Goal: Communication & Community: Participate in discussion

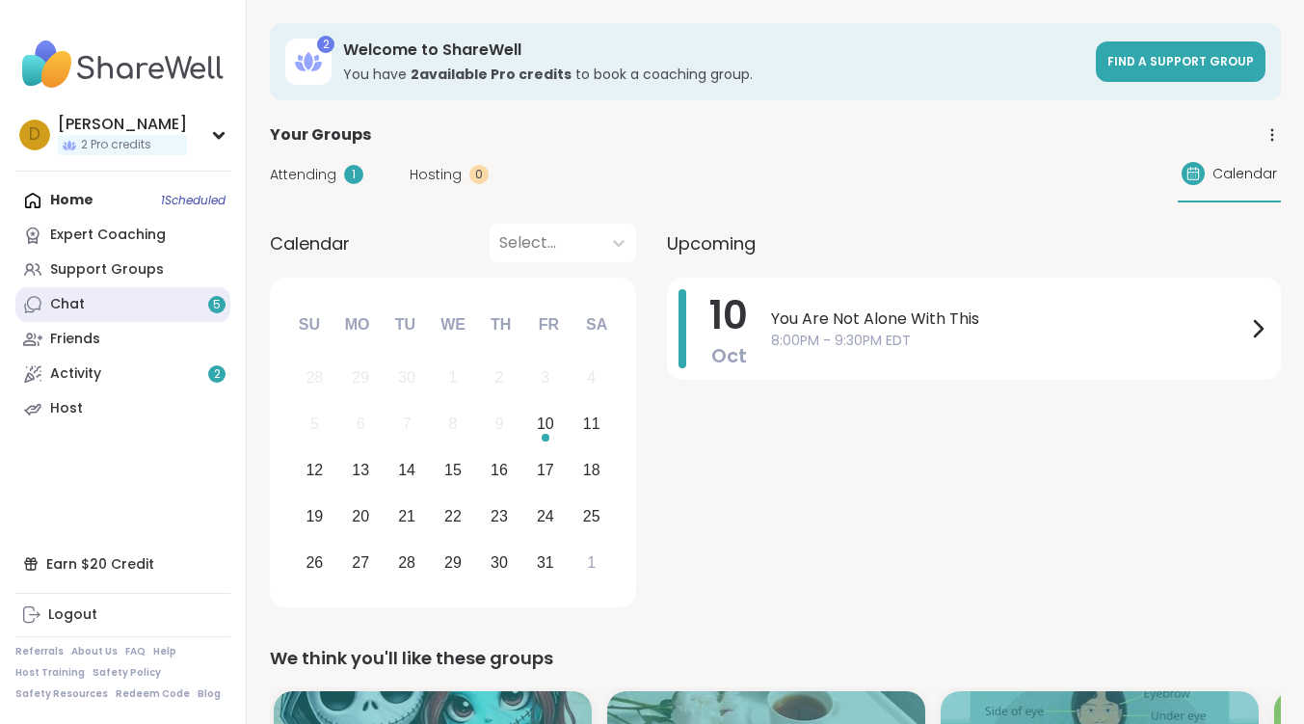
click at [78, 312] on div "Chat 5" at bounding box center [67, 304] width 35 height 19
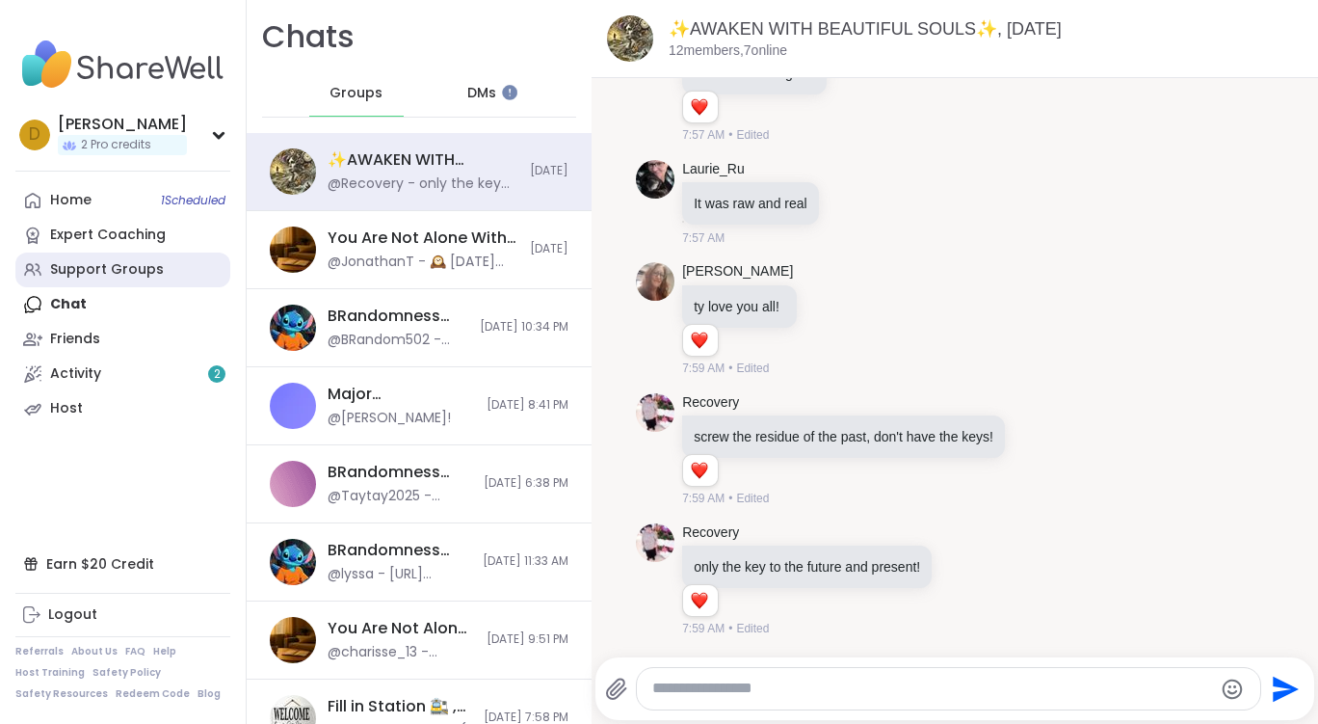
click at [119, 262] on div "Support Groups" at bounding box center [107, 269] width 114 height 19
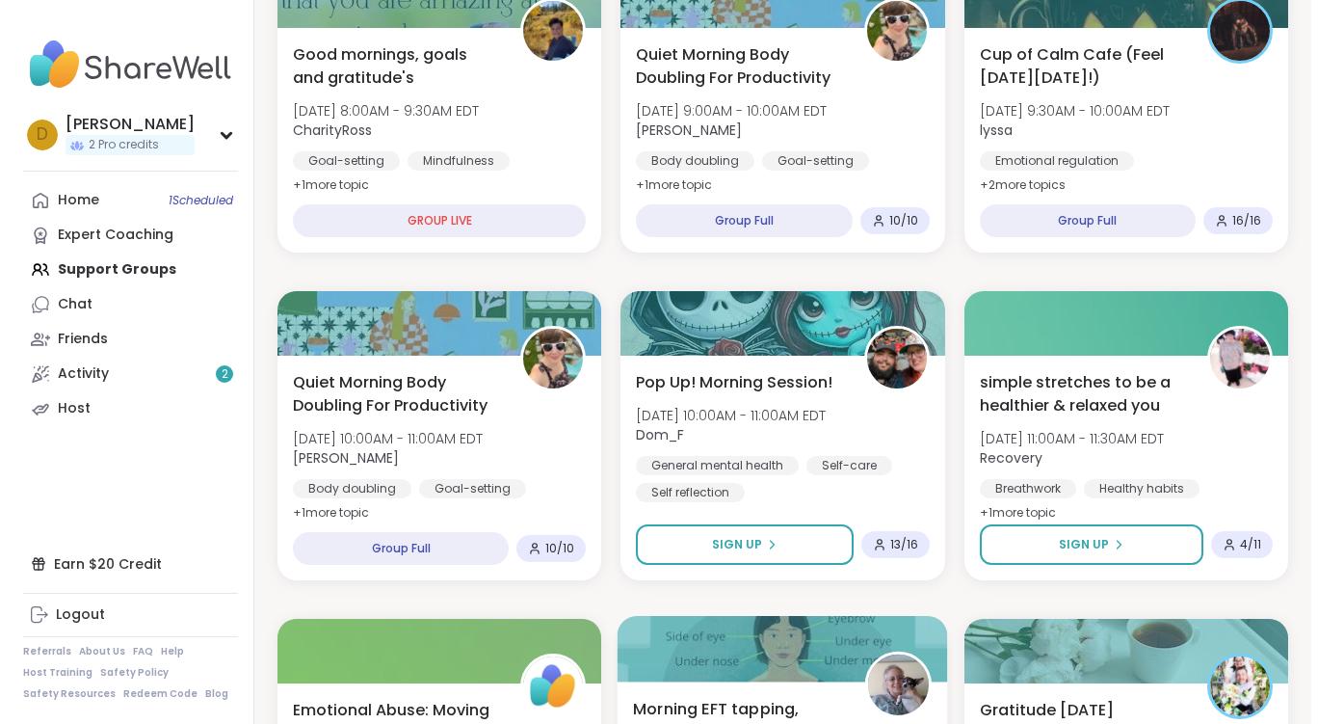
scroll to position [482, 0]
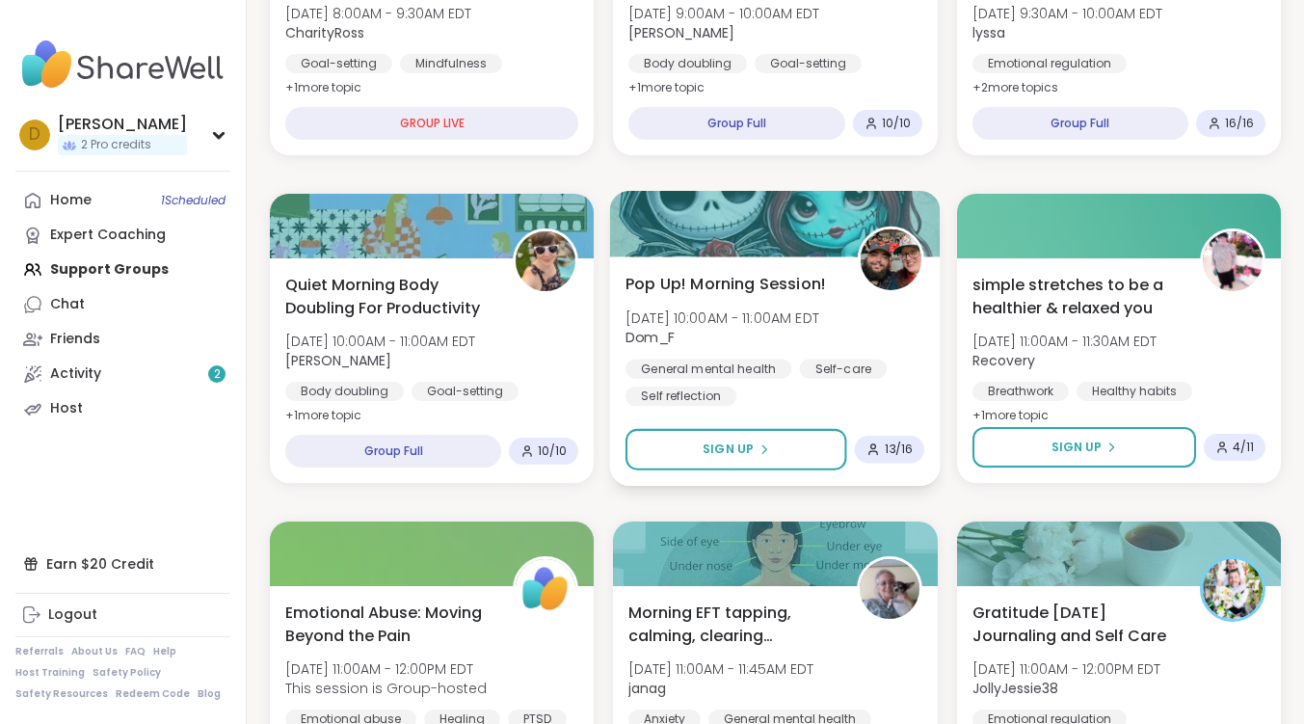
click at [784, 284] on span "Pop Up! Morning Session!" at bounding box center [725, 283] width 200 height 23
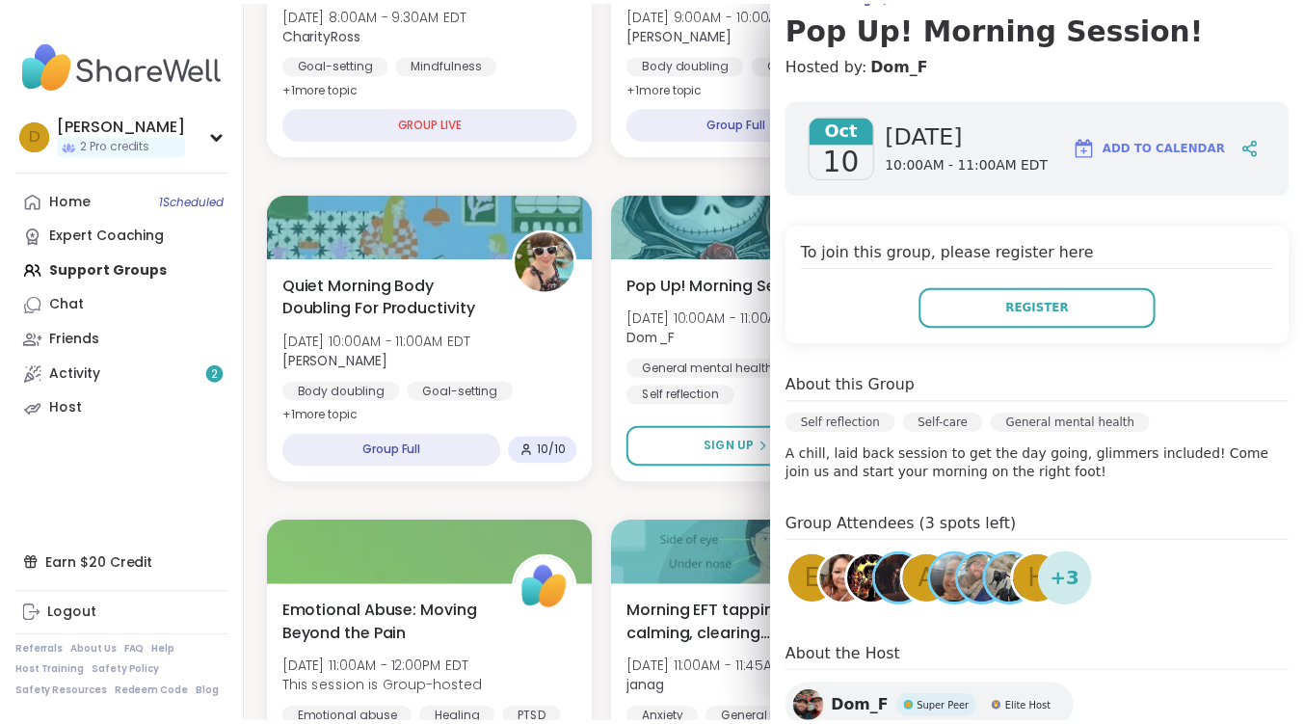
scroll to position [340, 0]
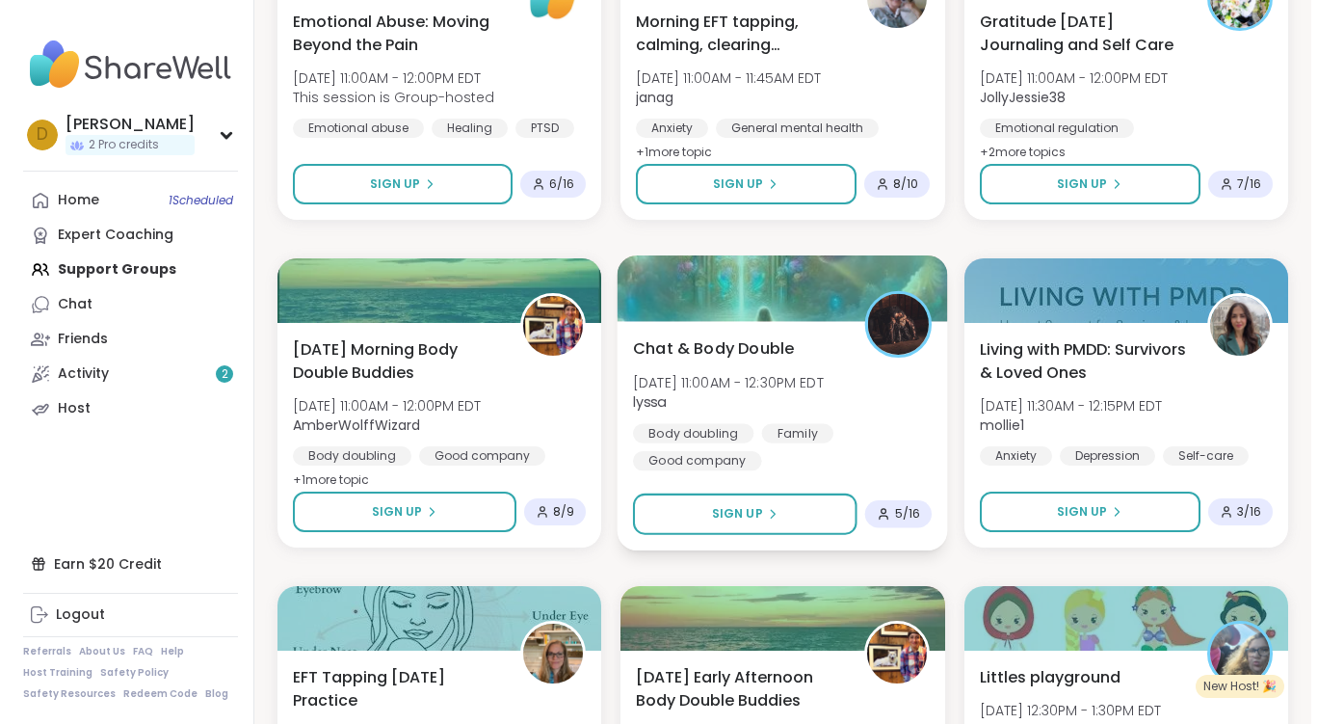
scroll to position [1156, 0]
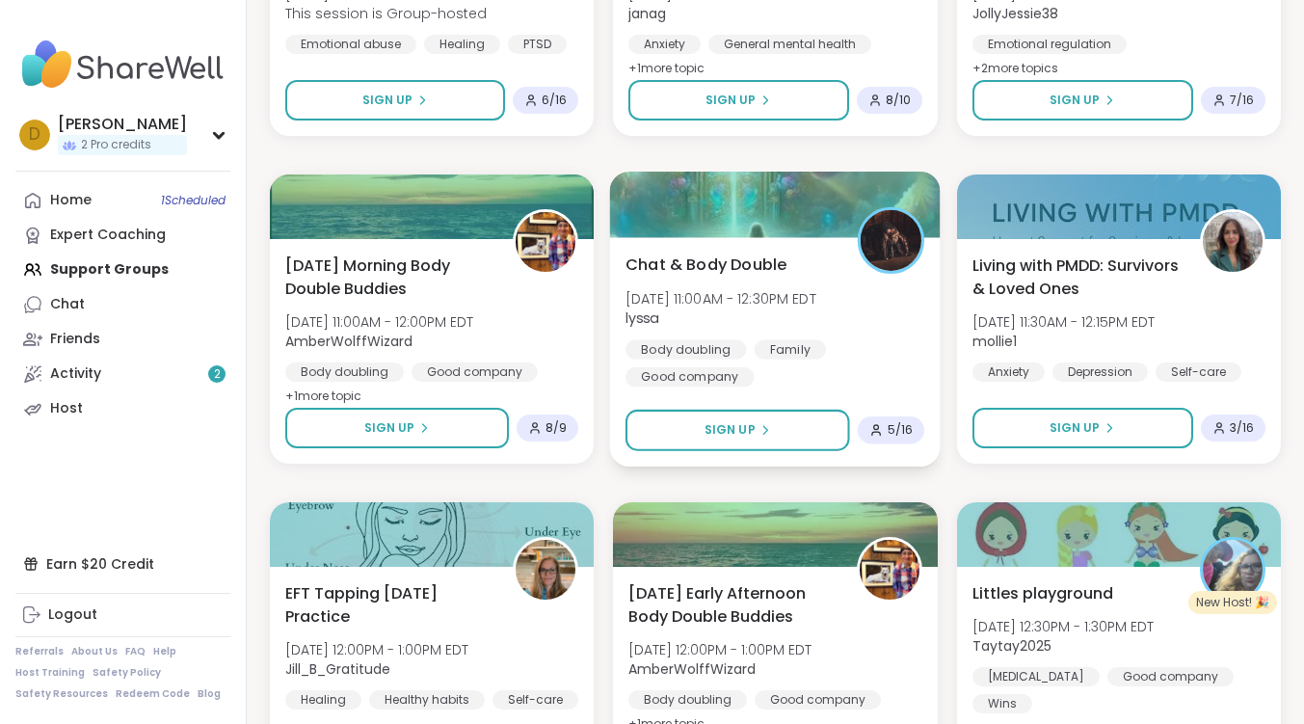
click at [695, 266] on span "Chat & Body Double" at bounding box center [705, 263] width 161 height 23
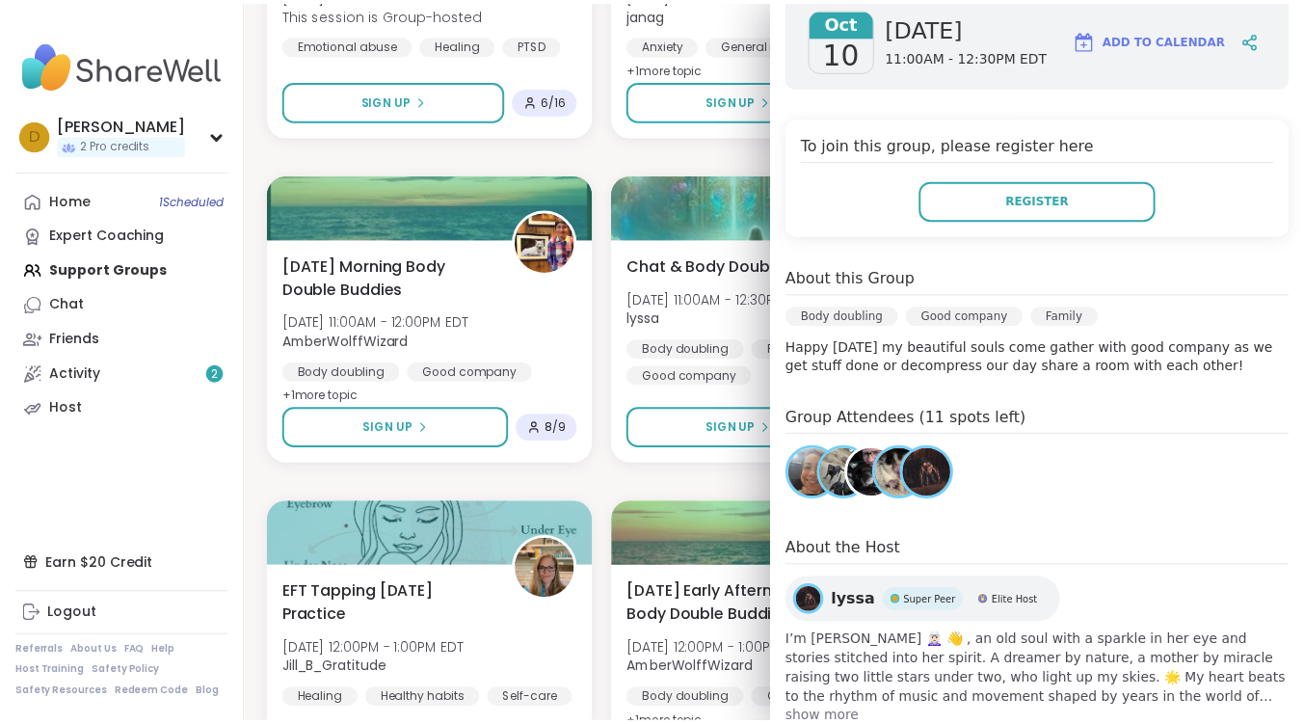
scroll to position [340, 0]
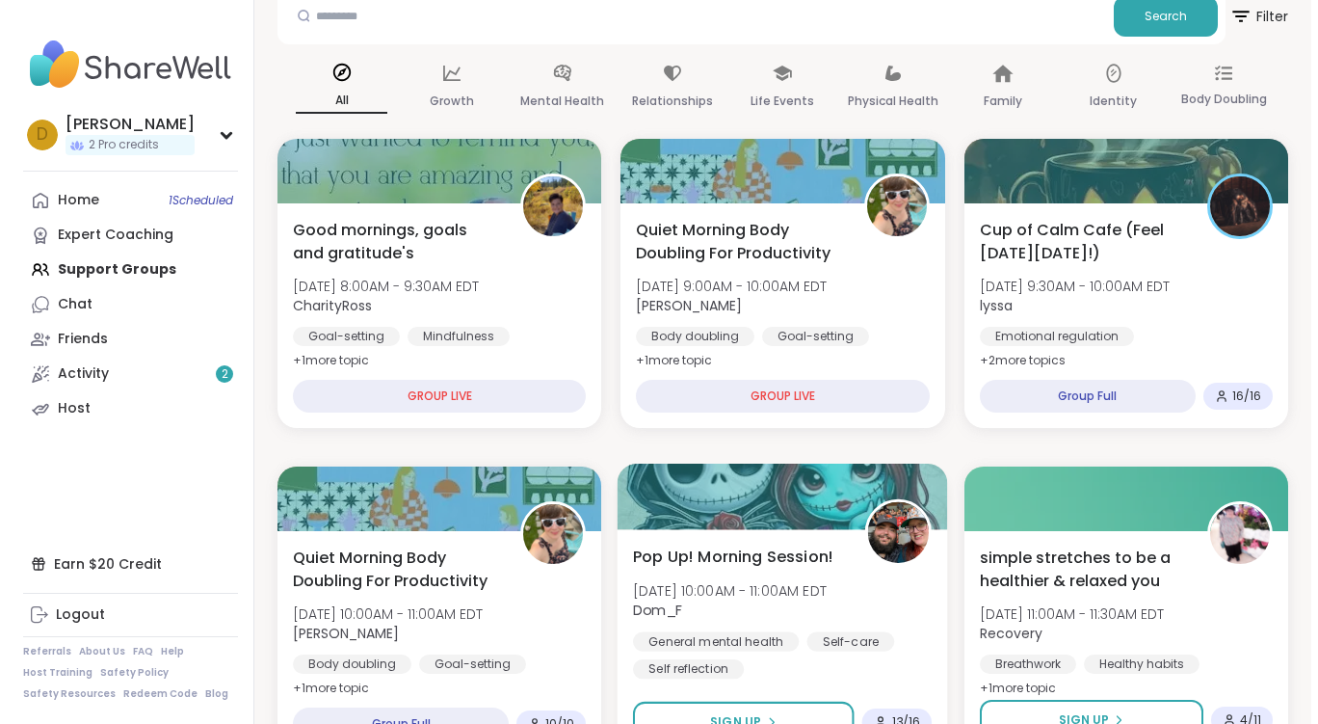
scroll to position [193, 0]
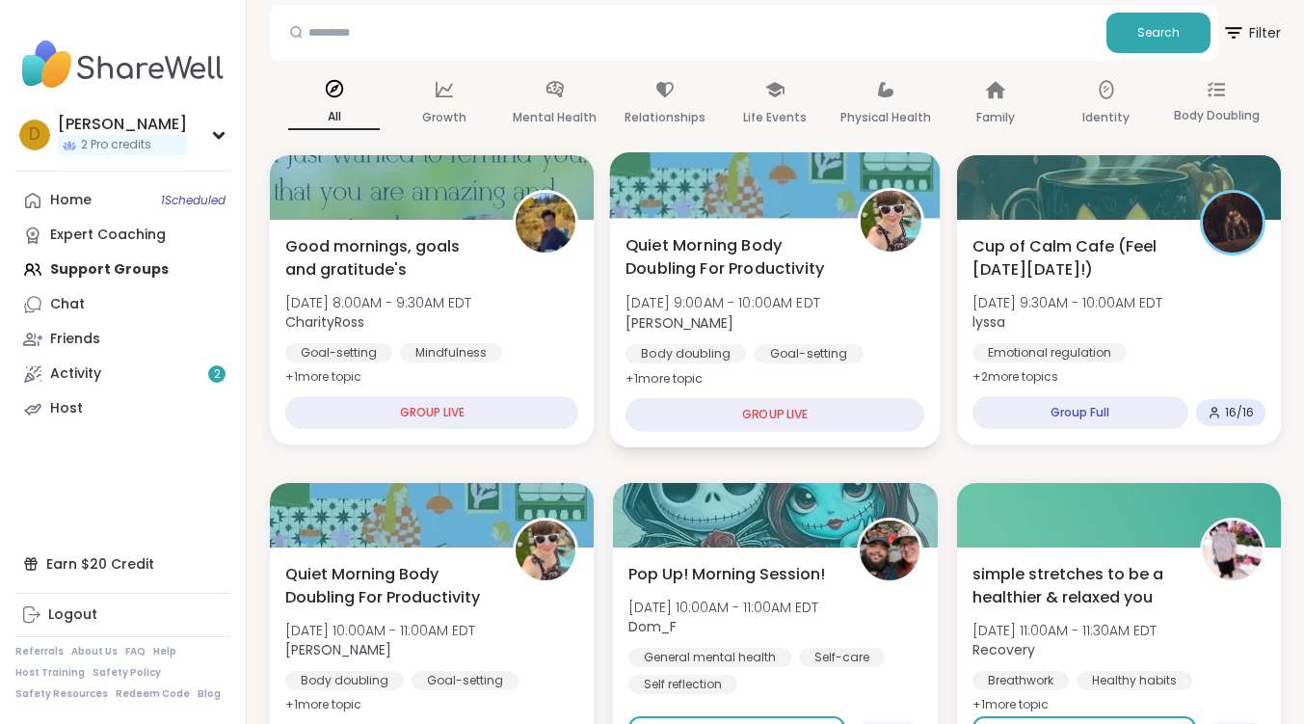
click at [709, 259] on span "Quiet Morning Body Doubling For Productivity" at bounding box center [730, 256] width 211 height 47
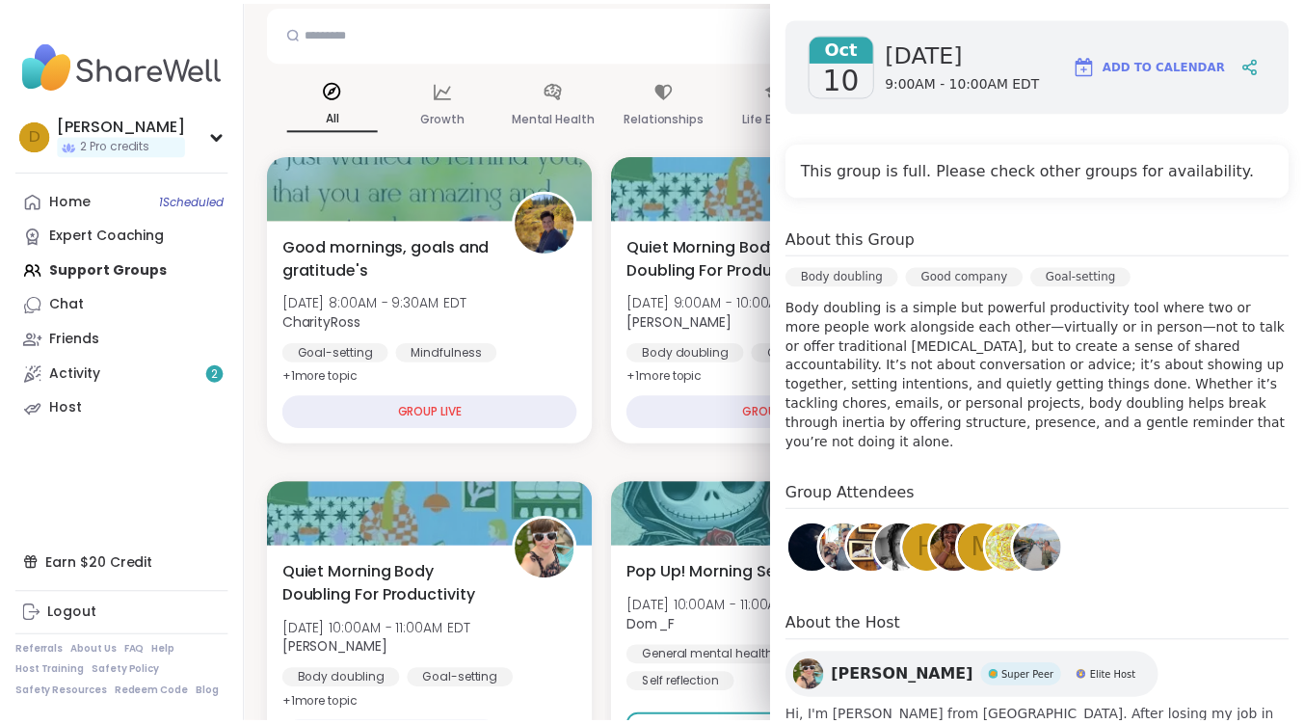
scroll to position [385, 0]
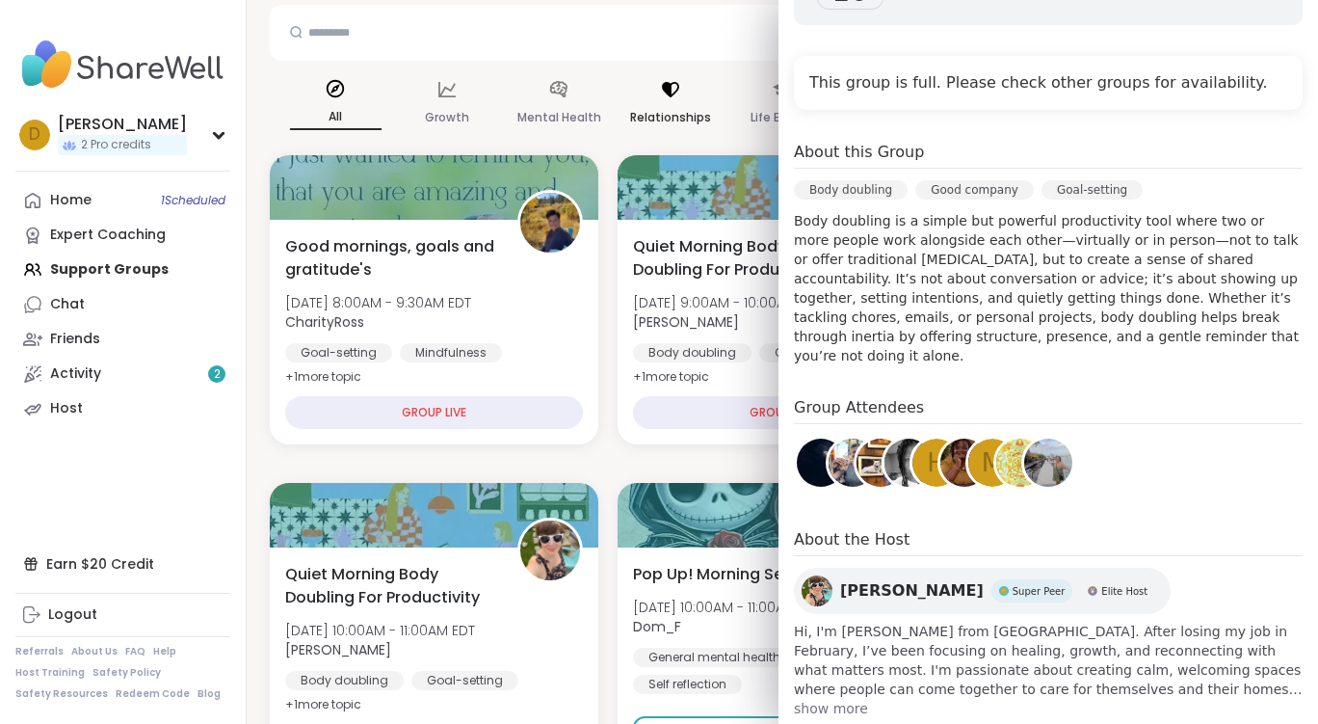
click at [689, 130] on div "Relationships" at bounding box center [671, 103] width 92 height 71
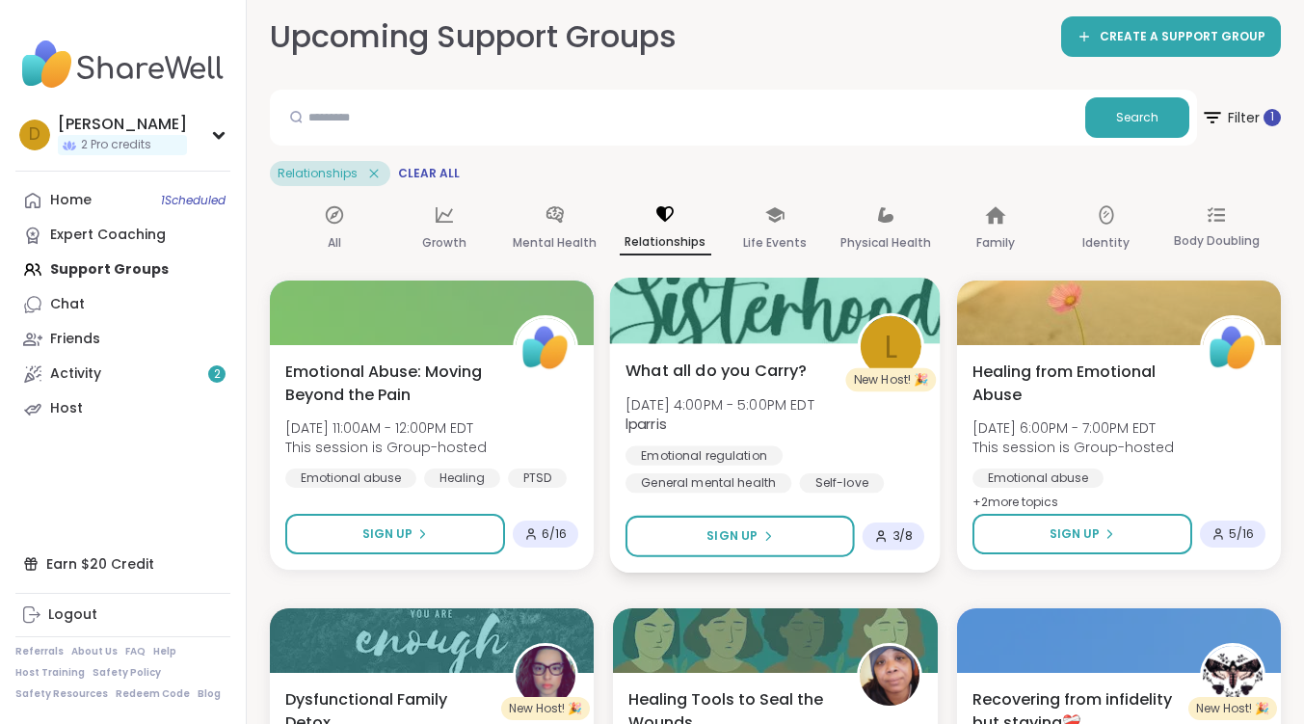
scroll to position [0, 0]
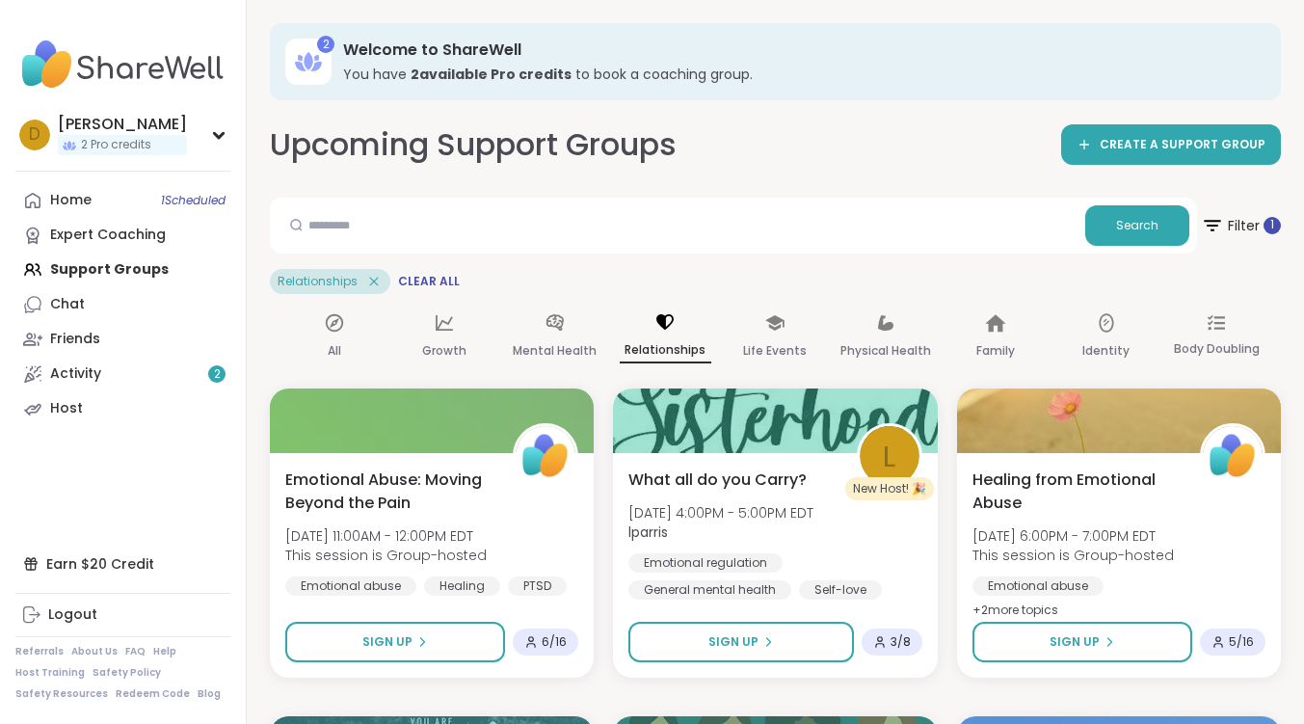
click at [82, 262] on div "Home 1 Scheduled Expert Coaching Support Groups Chat Friends Activity 2 Host" at bounding box center [122, 304] width 215 height 243
click at [89, 270] on div "Home 1 Scheduled Expert Coaching Support Groups Chat Friends Activity 2 Host" at bounding box center [122, 304] width 215 height 243
click at [342, 330] on icon at bounding box center [334, 322] width 21 height 21
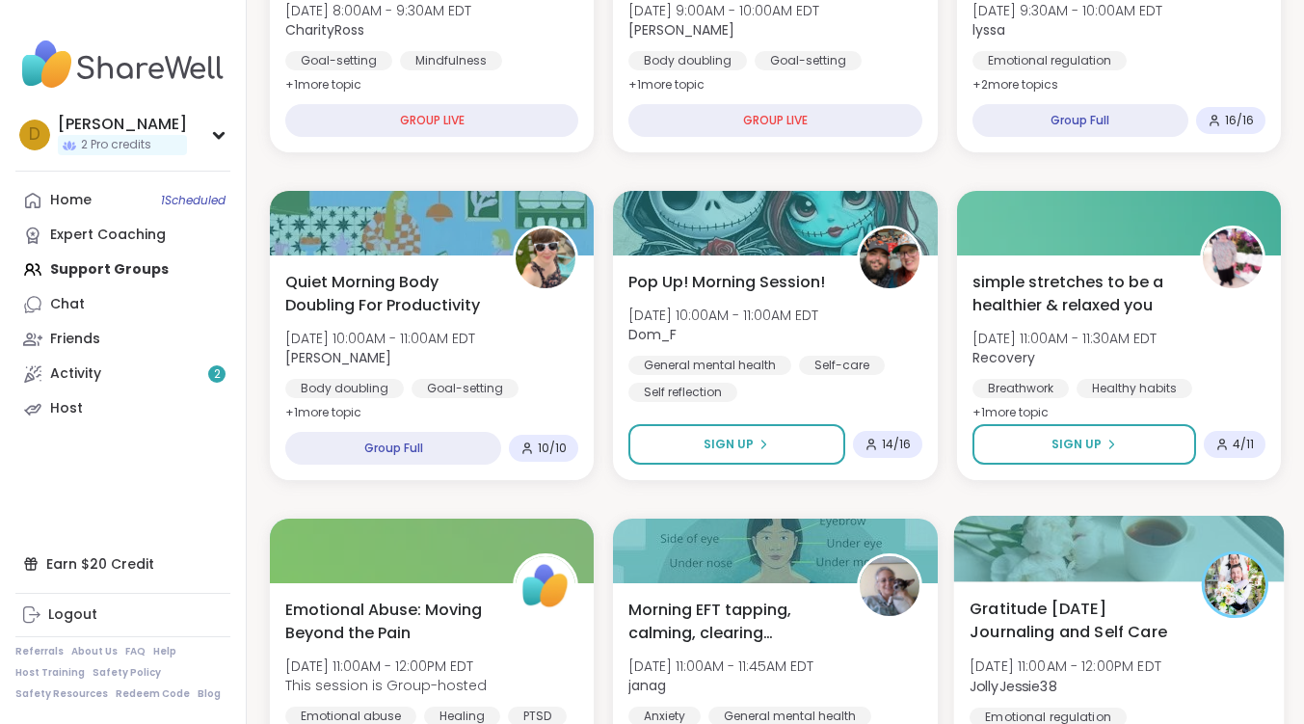
scroll to position [578, 0]
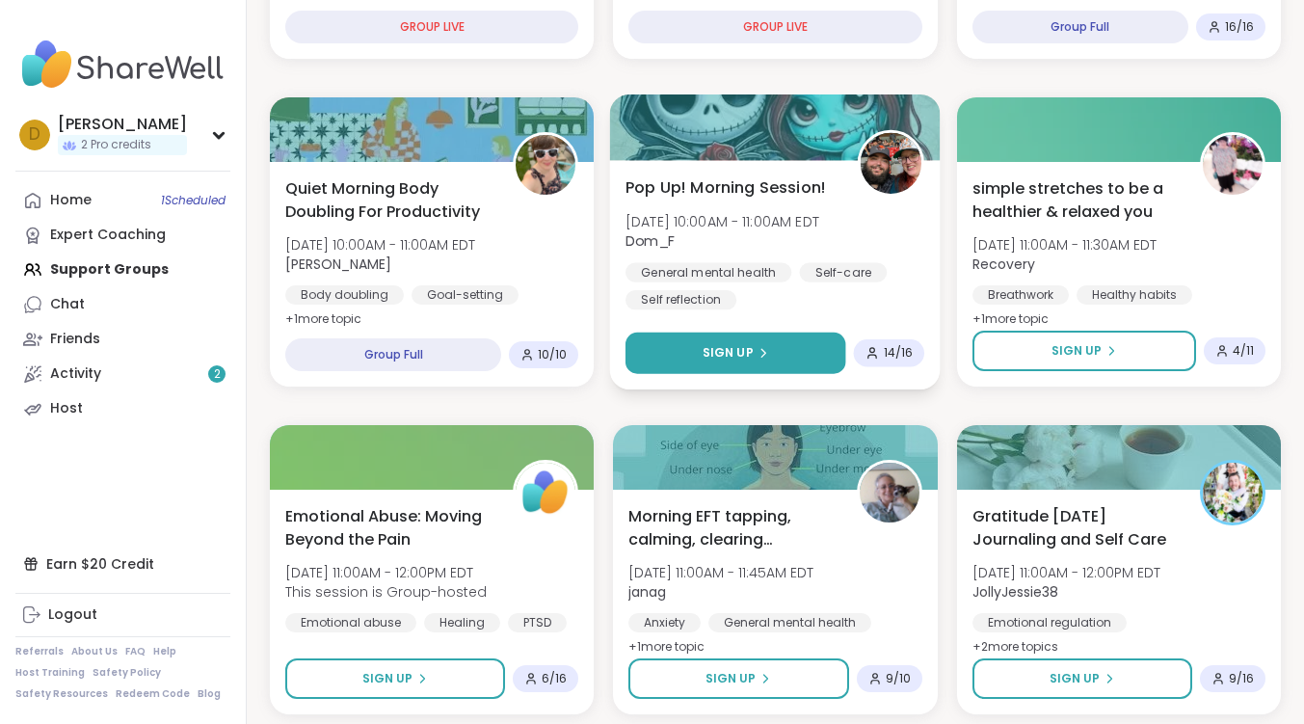
click at [757, 350] on icon at bounding box center [763, 353] width 12 height 12
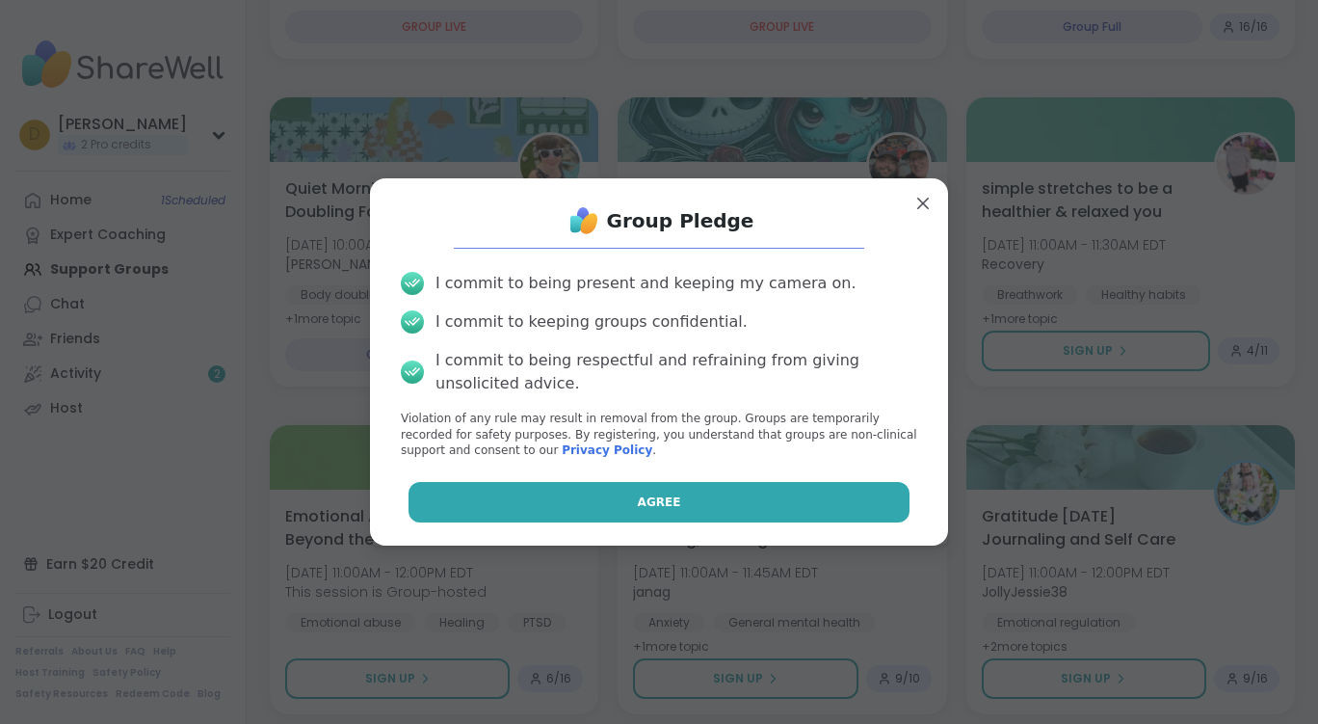
click at [795, 485] on button "Agree" at bounding box center [660, 502] width 502 height 40
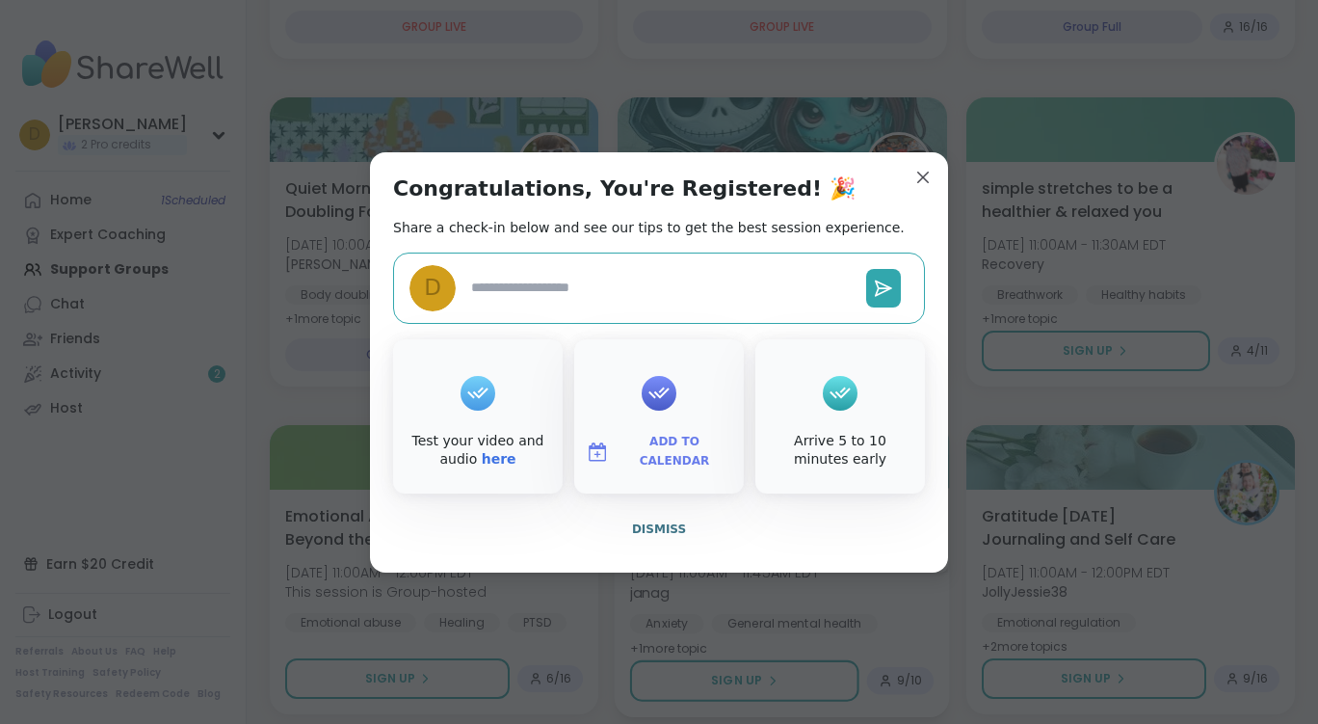
type textarea "*"
click at [673, 519] on button "Dismiss" at bounding box center [659, 529] width 532 height 40
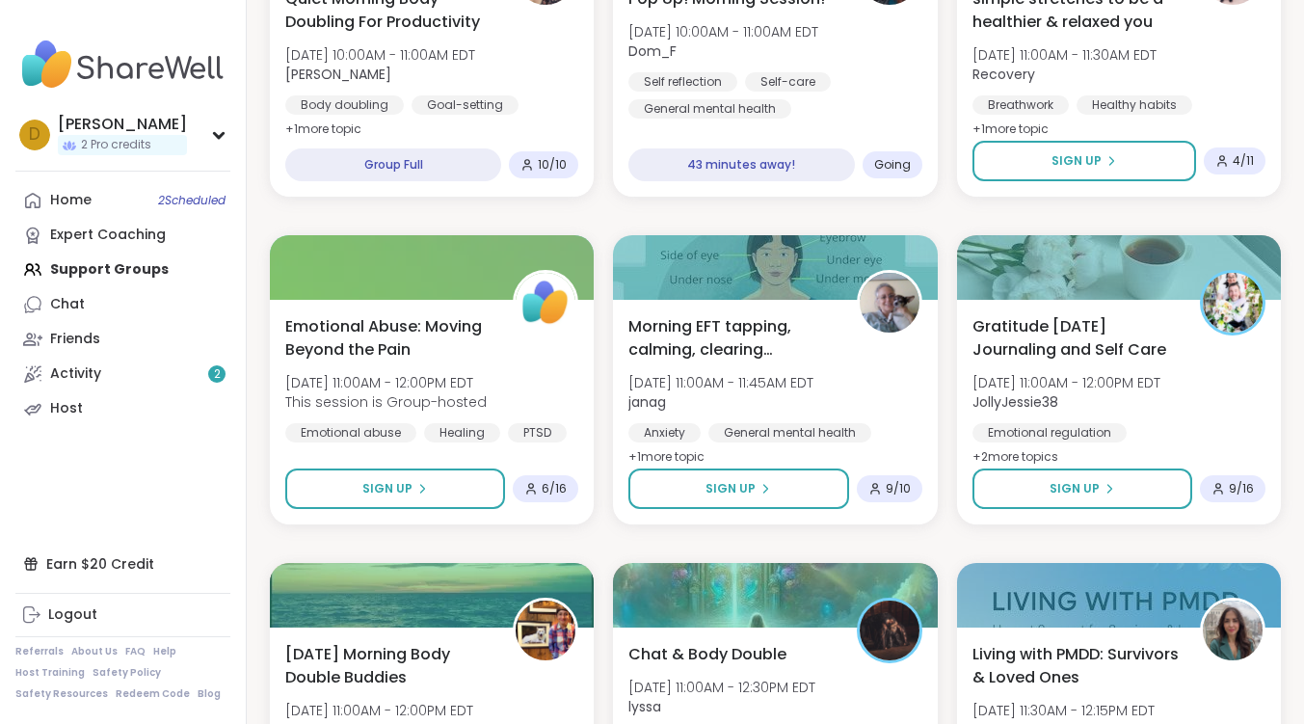
scroll to position [771, 0]
